Goal: Transaction & Acquisition: Obtain resource

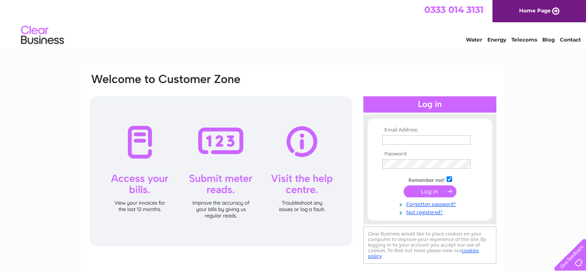
type input "shawthebutcher53@gmail.com"
click at [422, 193] on input "submit" at bounding box center [430, 192] width 53 height 12
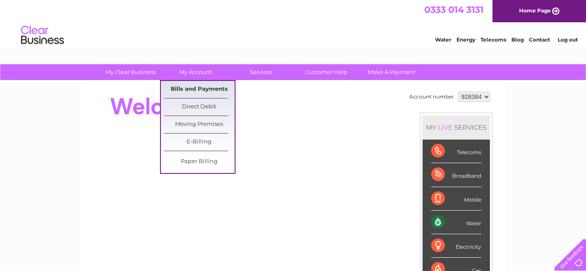
click at [181, 88] on link "Bills and Payments" at bounding box center [199, 89] width 71 height 17
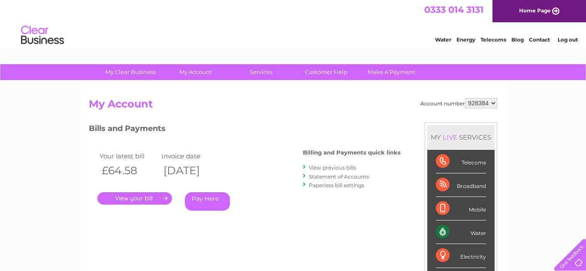
click at [133, 199] on link "." at bounding box center [134, 199] width 75 height 12
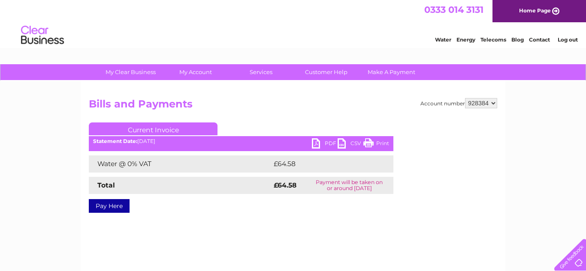
click at [314, 144] on link "PDF" at bounding box center [325, 145] width 26 height 12
click at [494, 103] on select "928384 971165" at bounding box center [481, 103] width 32 height 10
select select "971165"
click at [467, 98] on select "928384 971165" at bounding box center [481, 103] width 32 height 10
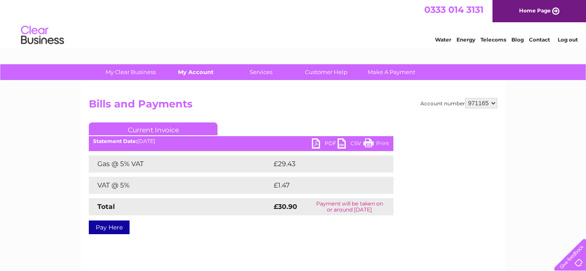
click at [197, 74] on link "My Account" at bounding box center [195, 72] width 71 height 16
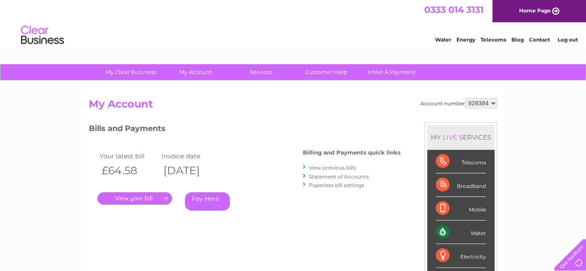
click at [493, 103] on select "928384 971165" at bounding box center [481, 103] width 32 height 10
select select "971165"
click at [467, 98] on select "928384 971165" at bounding box center [481, 103] width 32 height 10
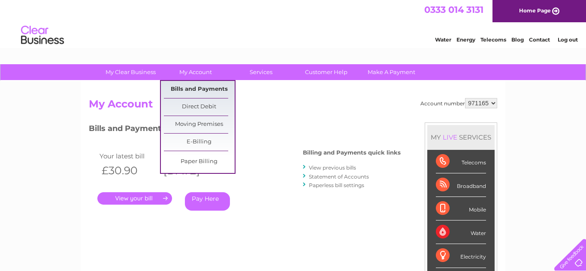
click at [185, 87] on link "Bills and Payments" at bounding box center [199, 89] width 71 height 17
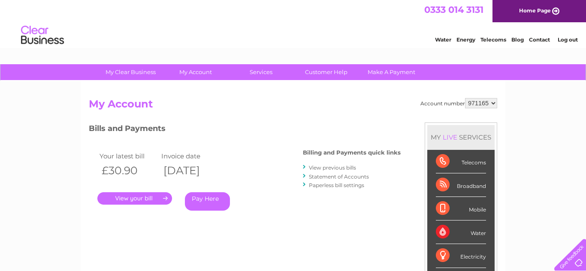
click at [144, 198] on link "." at bounding box center [134, 199] width 75 height 12
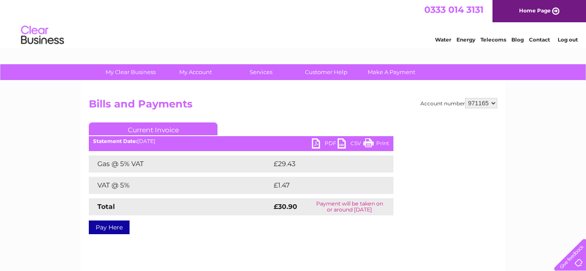
click at [316, 144] on link "PDF" at bounding box center [325, 145] width 26 height 12
